Goal: Find contact information: Find contact information

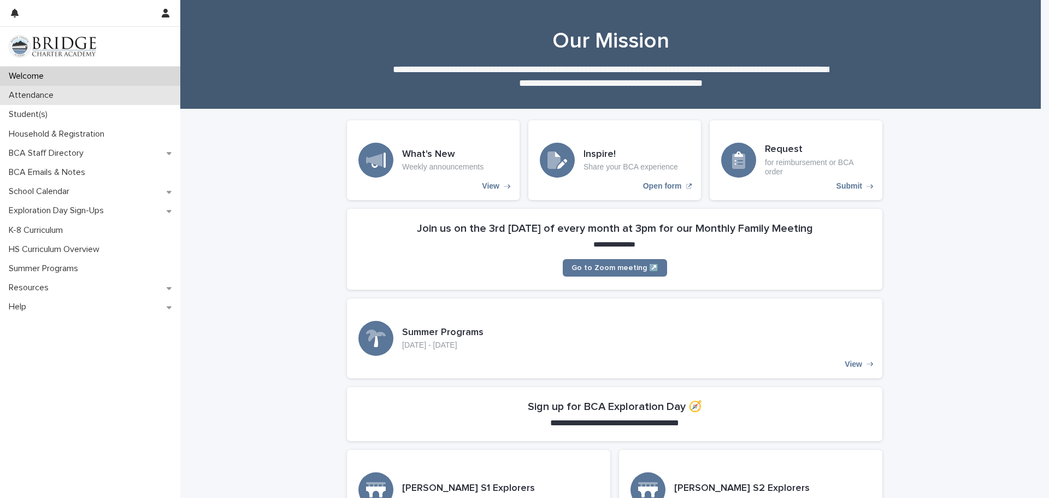
click at [23, 95] on p "Attendance" at bounding box center [33, 95] width 58 height 10
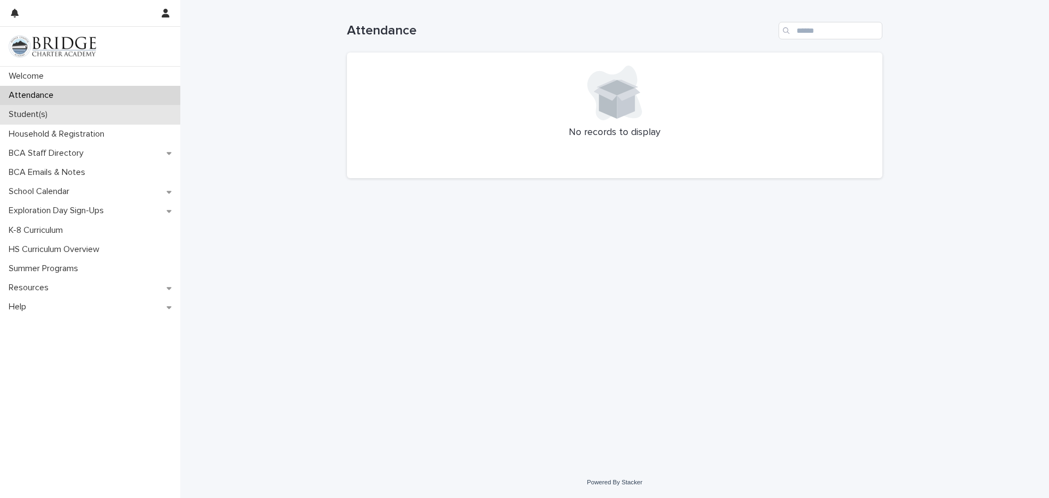
click at [32, 117] on p "Student(s)" at bounding box center [30, 114] width 52 height 10
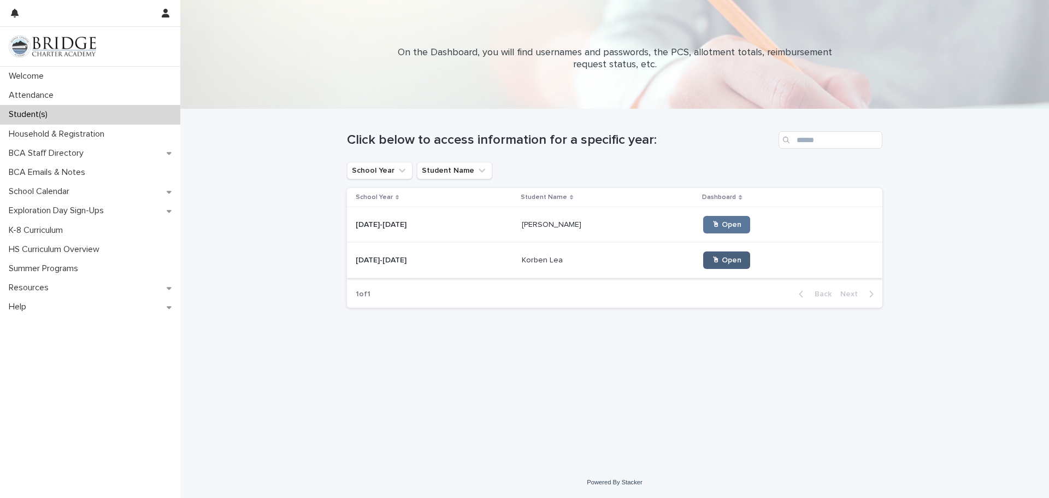
click at [710, 256] on link "🖱 Open" at bounding box center [726, 259] width 47 height 17
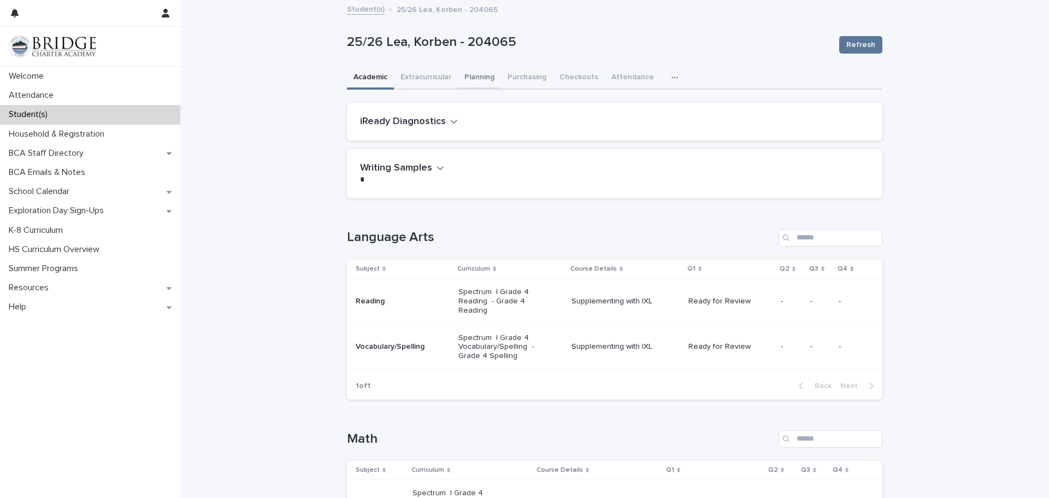
click at [475, 75] on button "Planning" at bounding box center [479, 78] width 43 height 23
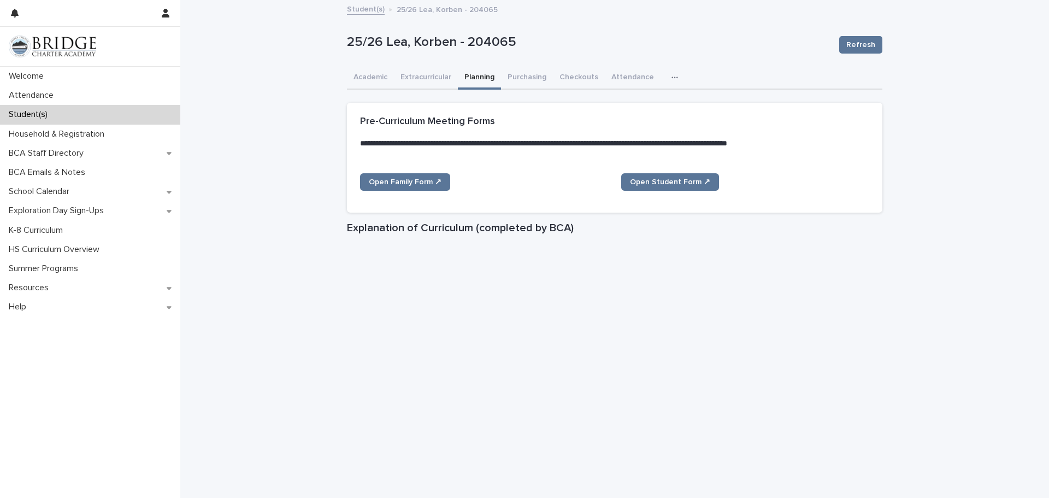
click at [672, 77] on icon "button" at bounding box center [675, 77] width 6 height 2
click at [622, 107] on span "General" at bounding box center [623, 106] width 28 height 8
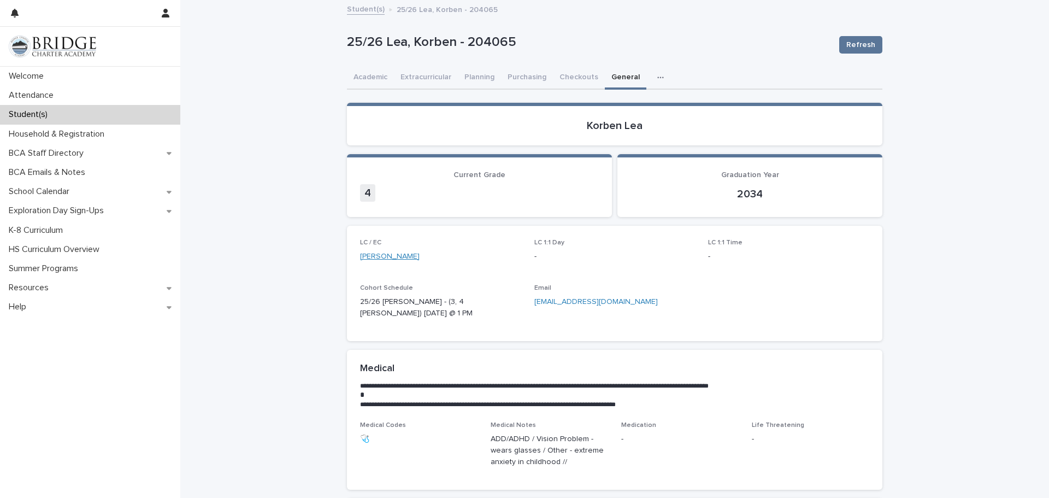
click at [396, 256] on link "[PERSON_NAME]" at bounding box center [390, 256] width 60 height 11
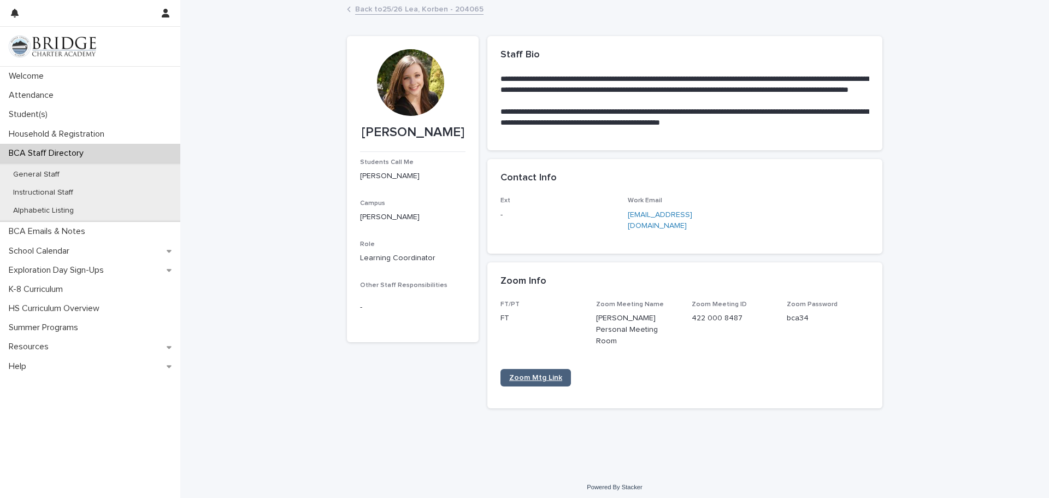
click at [525, 374] on span "Zoom Mtg Link" at bounding box center [535, 378] width 53 height 8
